Goal: Task Accomplishment & Management: Use online tool/utility

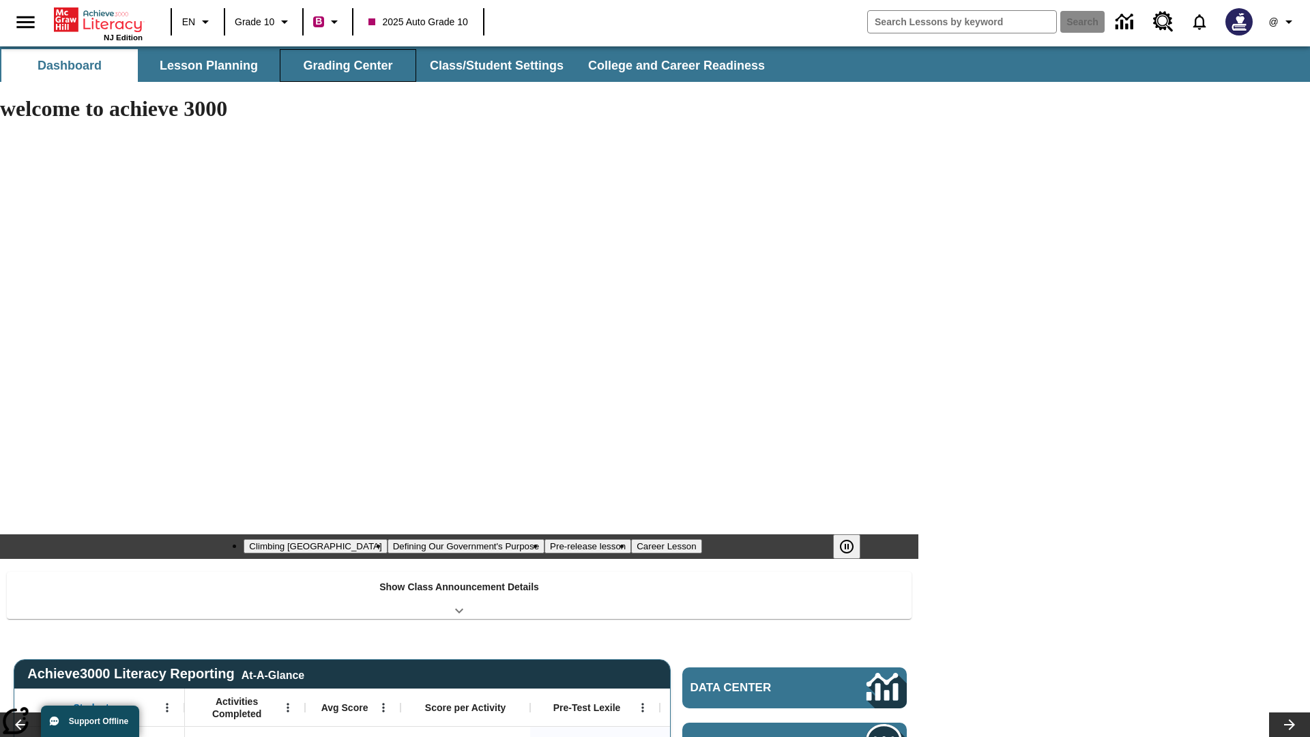
click at [348, 65] on button "Grading Center" at bounding box center [348, 65] width 136 height 33
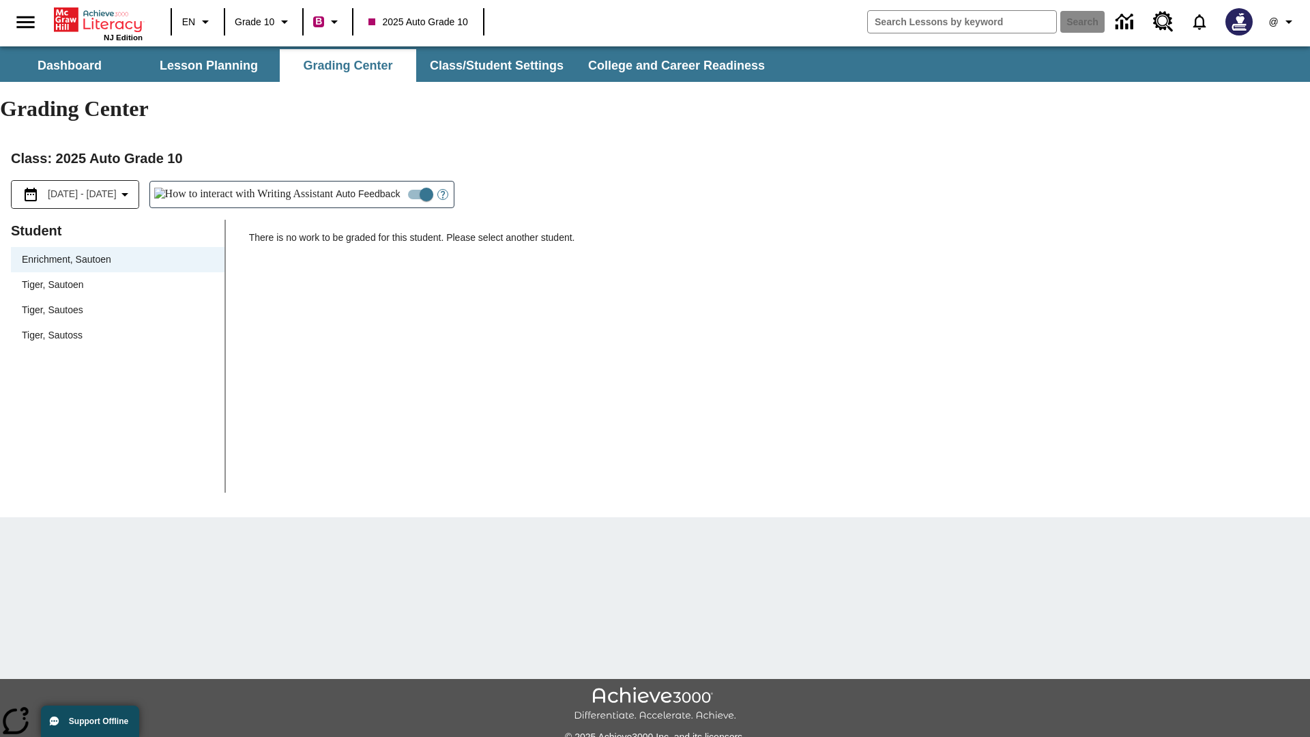
click at [117, 278] on span "Tiger, Sautoen" at bounding box center [118, 285] width 192 height 14
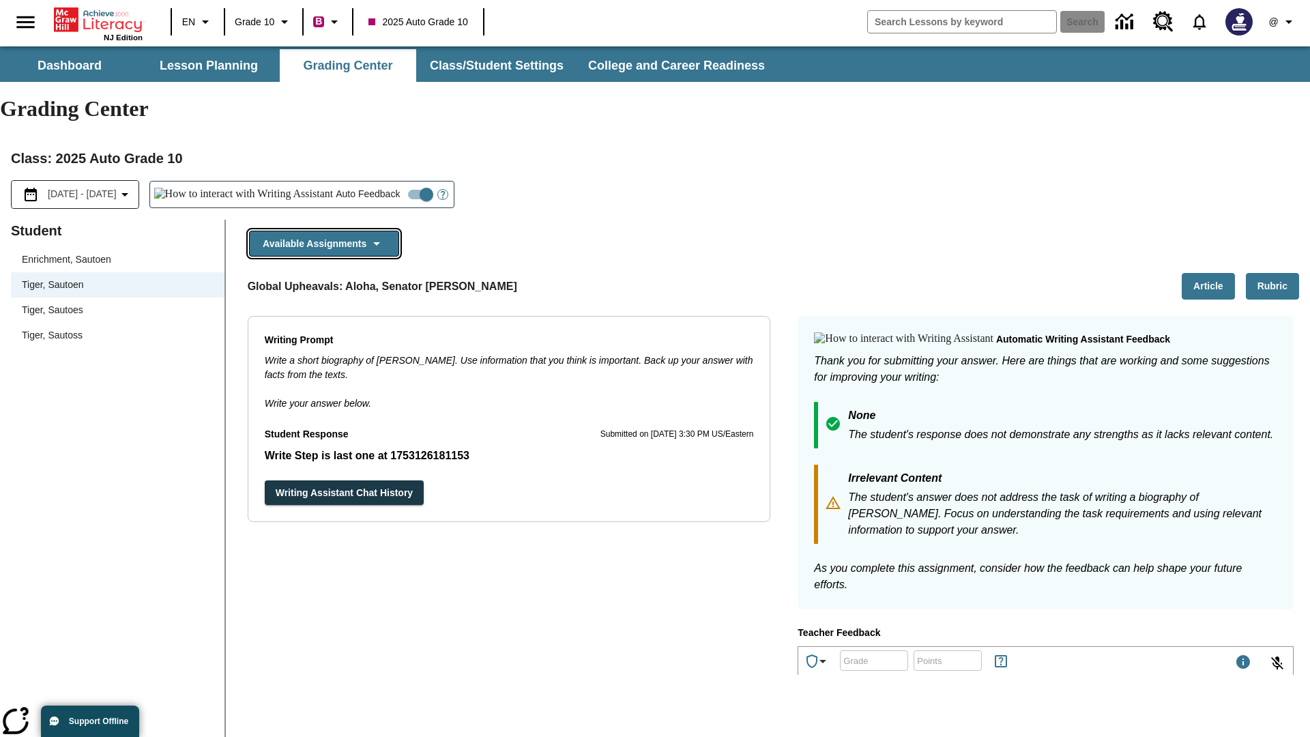
click at [323, 231] on button "Available Assignments" at bounding box center [324, 244] width 150 height 27
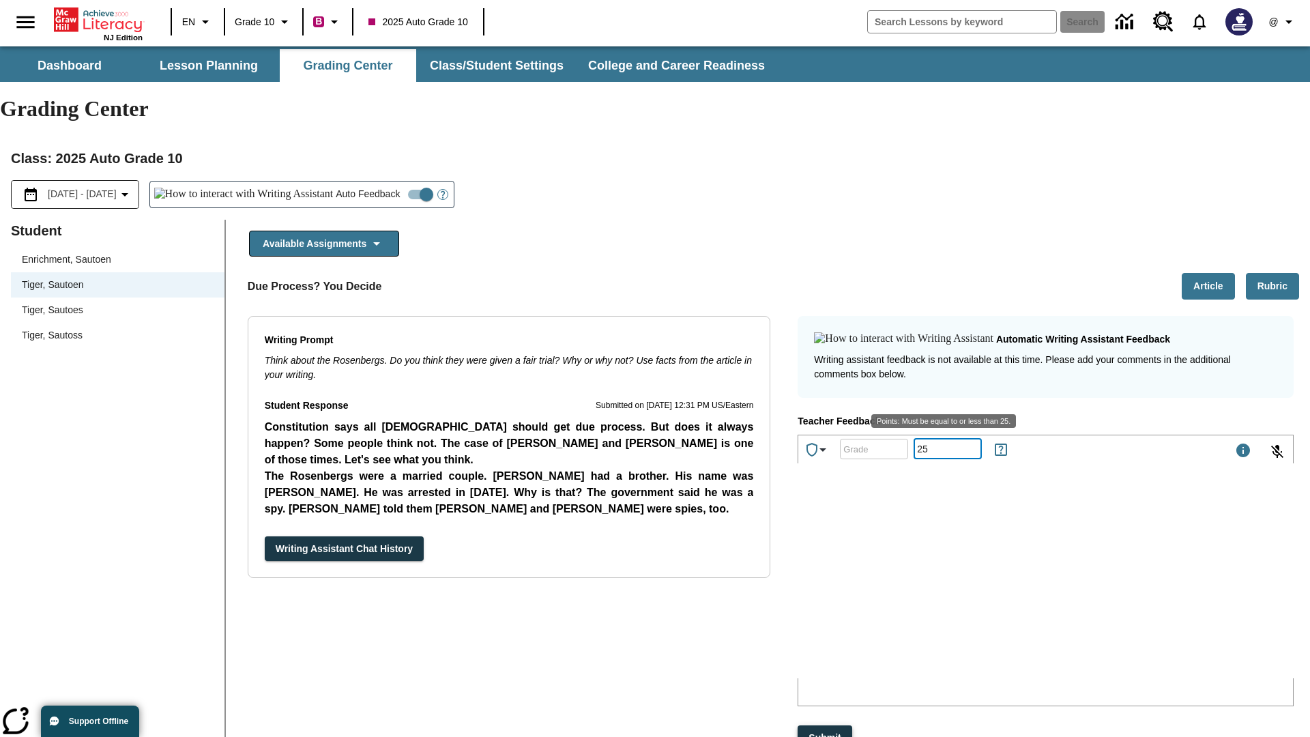
type input "25"
click at [825, 725] on button "Submit" at bounding box center [825, 737] width 54 height 25
